Goal: Task Accomplishment & Management: Manage account settings

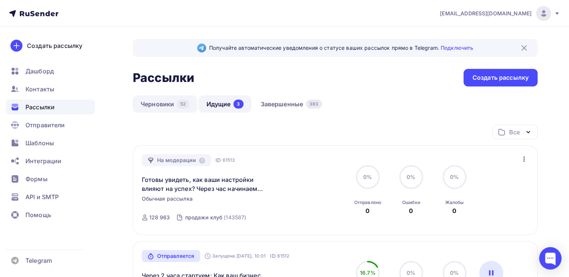
click at [152, 109] on link "Черновики 52" at bounding box center [165, 103] width 64 height 17
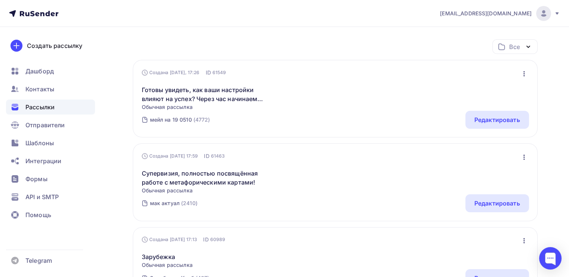
scroll to position [86, 0]
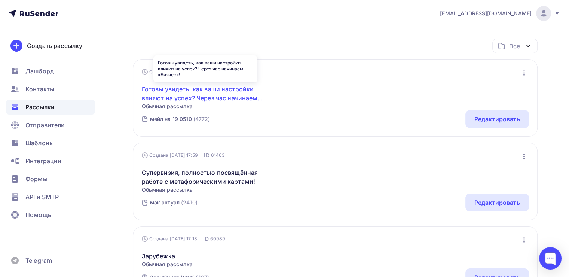
click at [181, 98] on link "Готовы увидеть, как ваши настройки влияют на успех? Через час начинаем «Бизнес»!" at bounding box center [206, 94] width 128 height 18
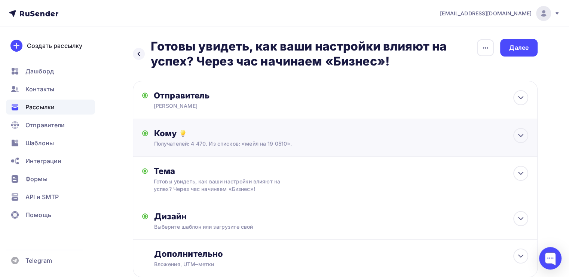
scroll to position [48, 0]
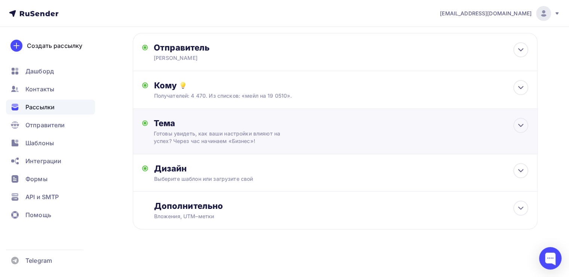
click at [283, 142] on div "Готовы увидеть, как ваши настройки влияют на успех? Через час начинаем «Бизнес»!" at bounding box center [220, 137] width 133 height 15
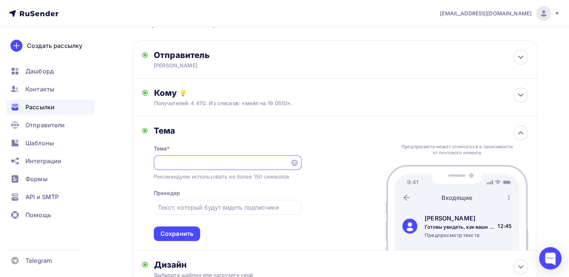
scroll to position [0, 126]
click at [271, 158] on input "Готовы увидеть, как ваши настройки влияют на успех? Через час начинаем «Бизнес»!" at bounding box center [222, 162] width 128 height 9
click at [318, 150] on div "[PERSON_NAME] * [PERSON_NAME] увидеть, как ваши настройки влияют на успех? Чере…" at bounding box center [335, 183] width 405 height 134
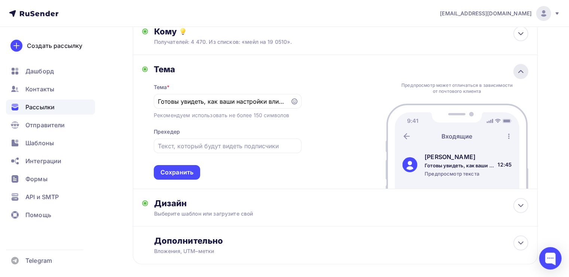
click at [517, 77] on div at bounding box center [520, 71] width 15 height 15
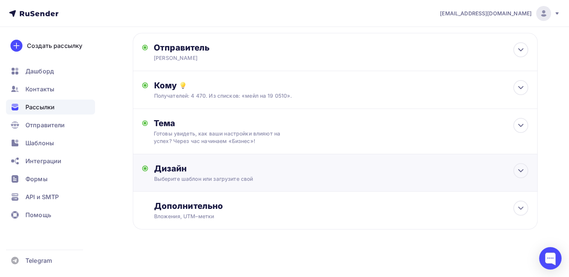
click at [289, 180] on div "Выберите шаблон или загрузите свой" at bounding box center [322, 178] width 337 height 7
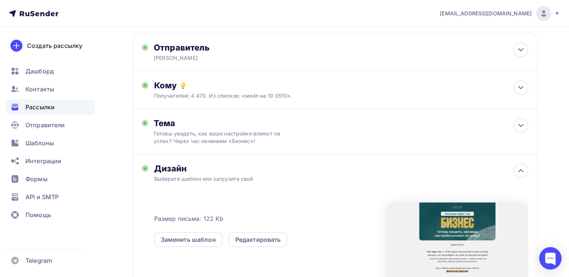
scroll to position [102, 0]
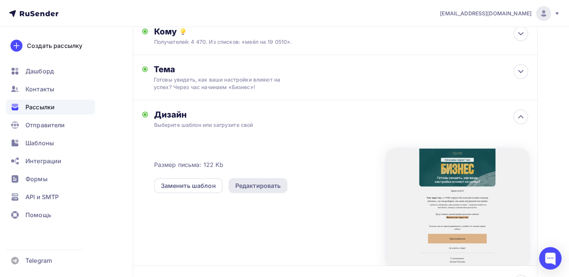
click at [251, 182] on div "Редактировать" at bounding box center [258, 185] width 46 height 9
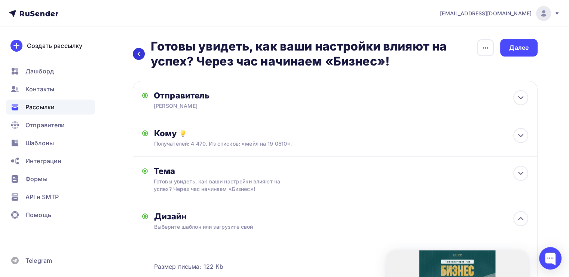
click at [139, 49] on div at bounding box center [139, 54] width 12 height 12
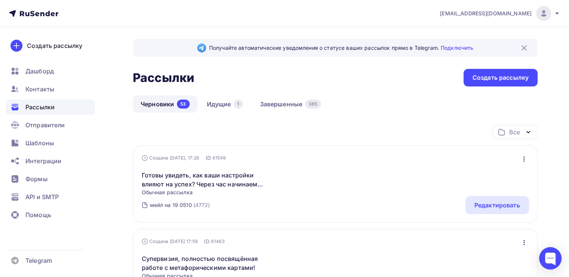
click at [224, 169] on div "Готовы увидеть, как ваши настройки влияют на успех? Через час начинаем «Бизнес»…" at bounding box center [335, 179] width 387 height 34
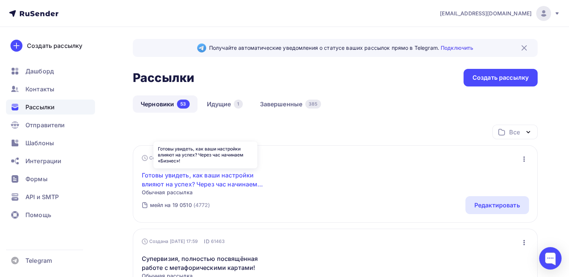
click at [224, 172] on link "Готовы увидеть, как ваши настройки влияют на успех? Через час начинаем «Бизнес»!" at bounding box center [206, 180] width 128 height 18
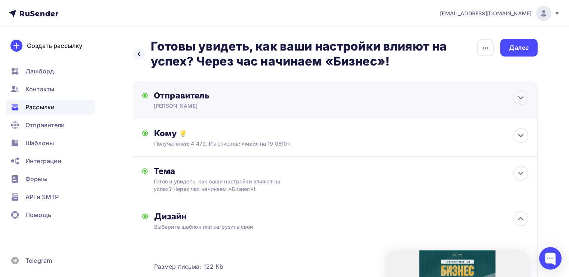
click at [265, 109] on div "[PERSON_NAME]" at bounding box center [227, 105] width 146 height 7
type input "[PERSON_NAME]"
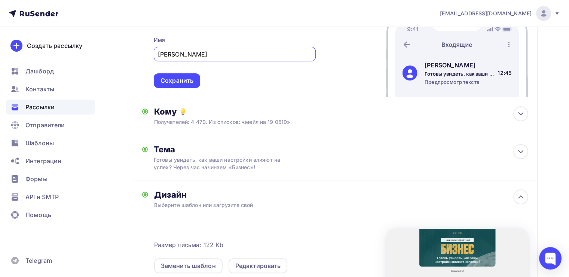
scroll to position [123, 0]
click at [319, 122] on div "Получателей: 4 470. Из списков: «мейл на 19 0510»." at bounding box center [322, 121] width 337 height 7
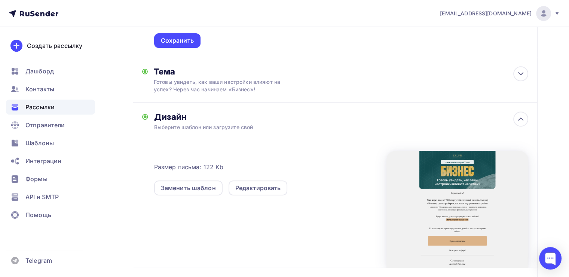
scroll to position [0, 0]
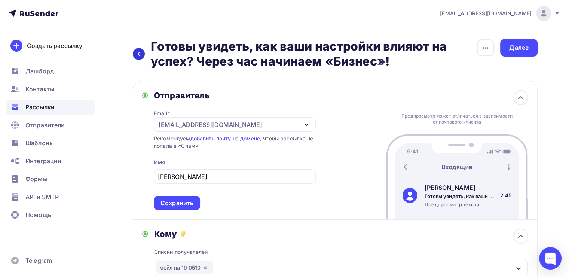
click at [137, 54] on icon at bounding box center [139, 54] width 6 height 6
